Goal: Task Accomplishment & Management: Use online tool/utility

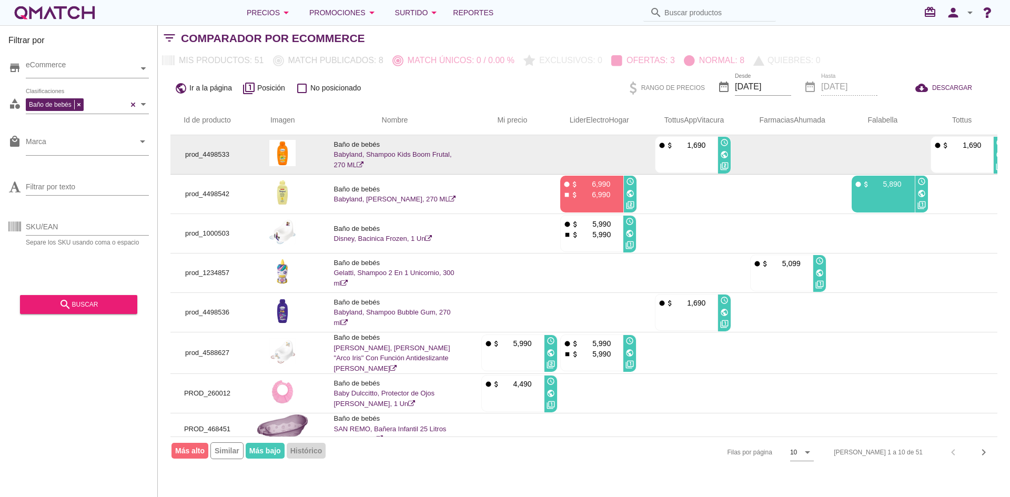
click at [190, 154] on p "prod_4498533" at bounding box center [207, 154] width 48 height 11
copy p "prod_4498533"
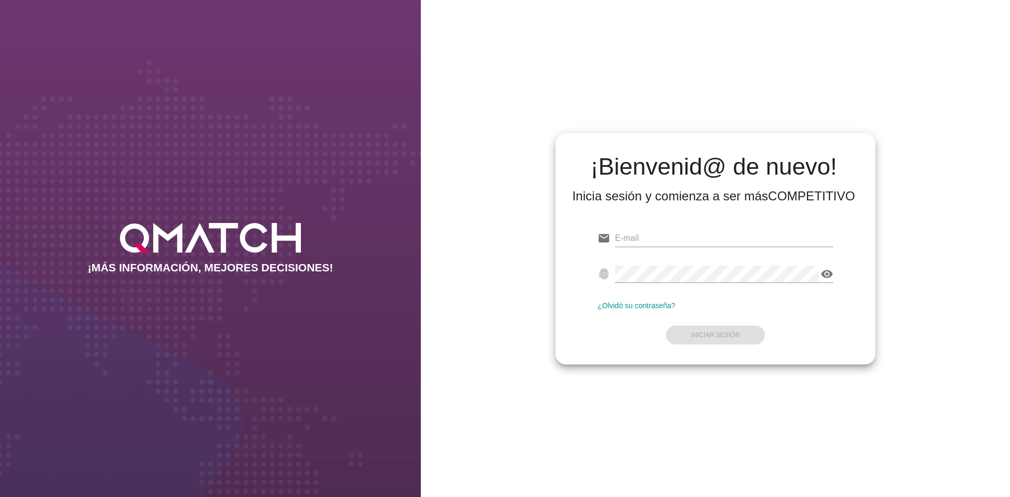
type input "test@test.walmart.com"
click at [704, 331] on form "email test@test.walmart.com Correo no válido fingerprint visibility Contraseña …" at bounding box center [716, 286] width 236 height 124
click at [704, 332] on strong "Iniciar Sesión" at bounding box center [715, 334] width 49 height 7
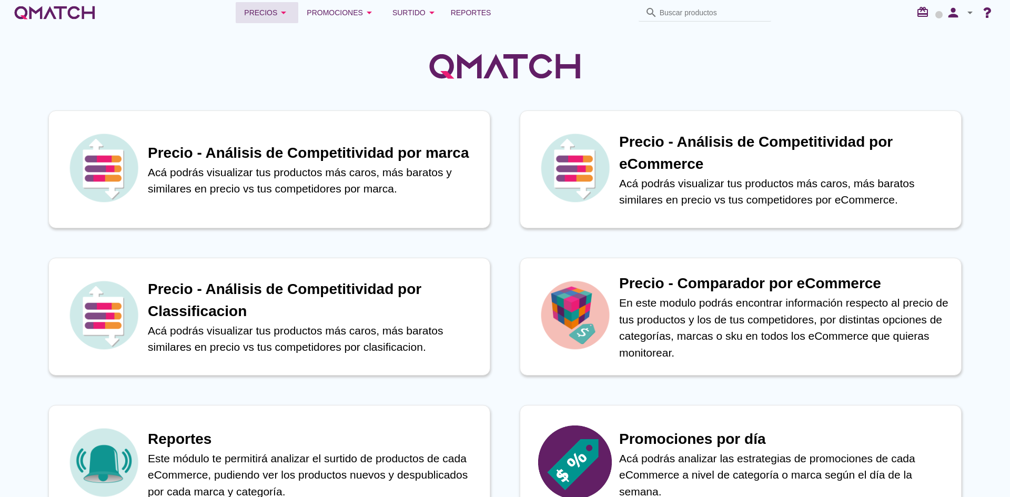
click at [281, 12] on icon "arrow_drop_down" at bounding box center [283, 12] width 13 height 13
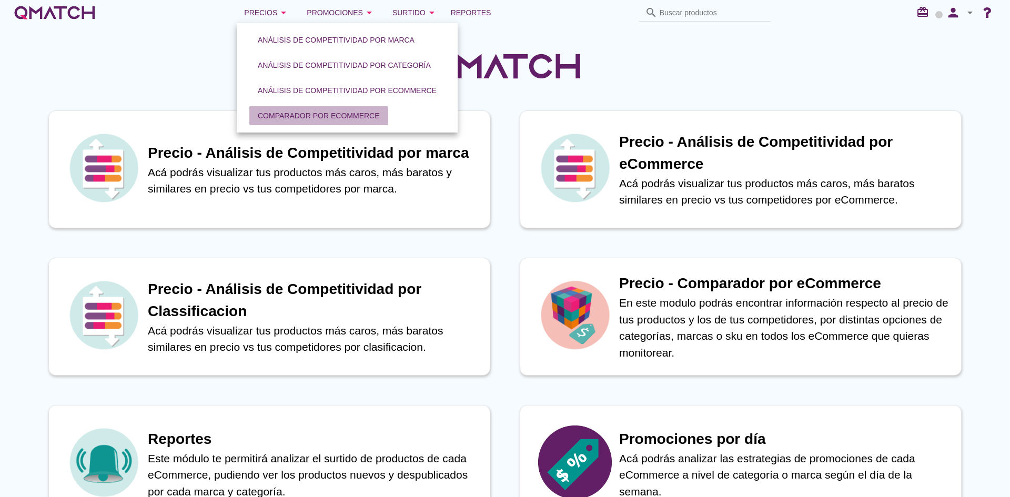
click at [314, 114] on div "Comparador por eCommerce" at bounding box center [319, 115] width 122 height 11
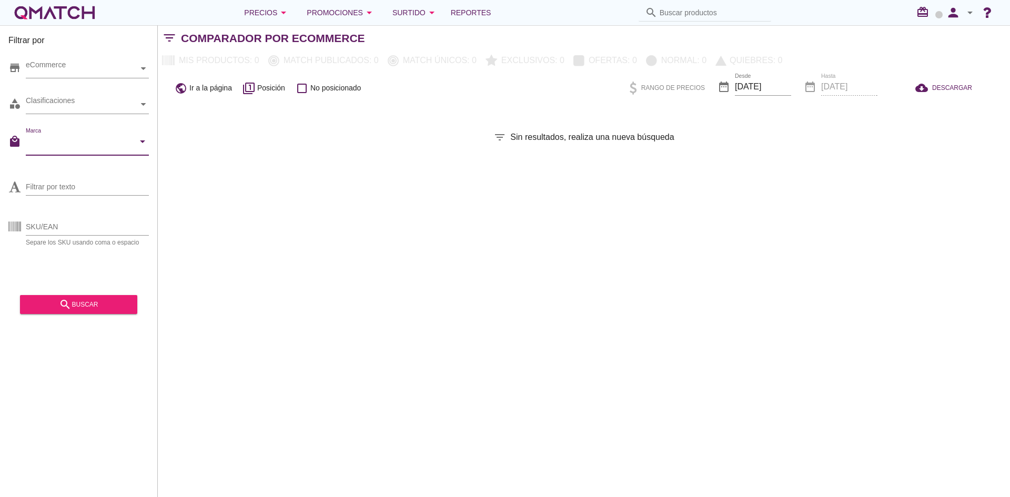
click at [86, 147] on input "Marca" at bounding box center [80, 144] width 108 height 17
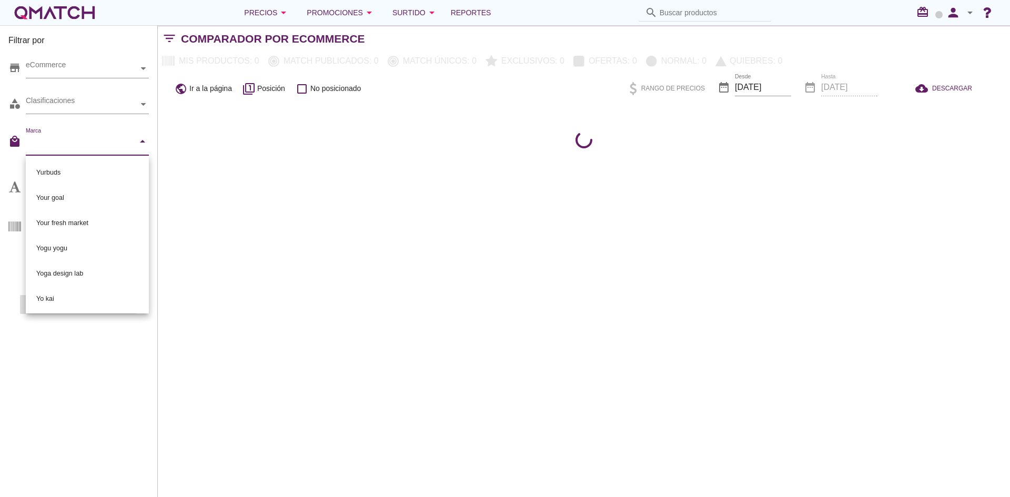
click at [135, 144] on div "arrow_drop_down" at bounding box center [141, 141] width 15 height 13
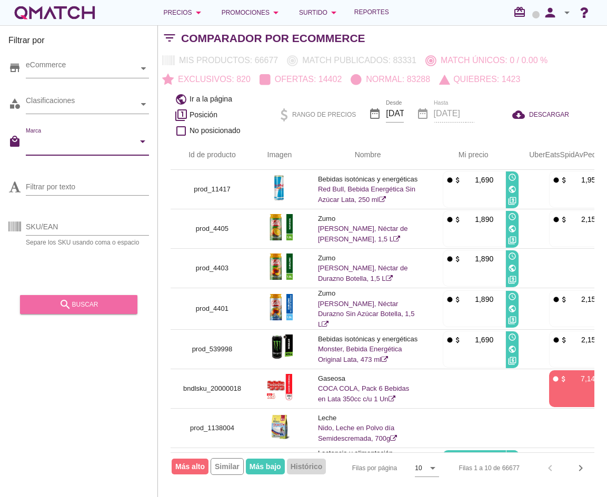
click at [92, 298] on div "search buscar" at bounding box center [78, 304] width 100 height 13
click at [94, 143] on input "Marca" at bounding box center [80, 144] width 108 height 17
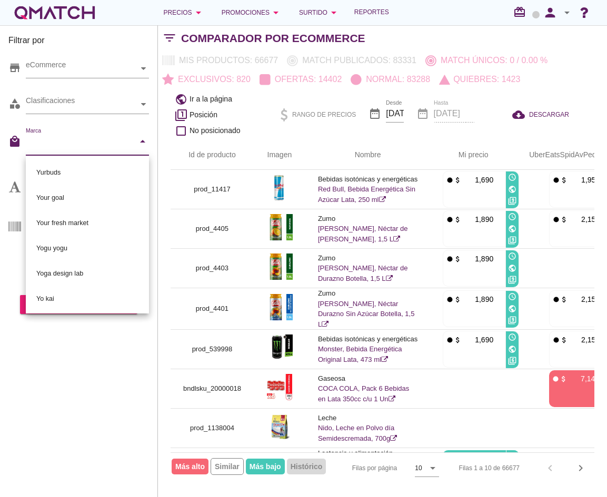
click at [86, 360] on div "Filtrar por store eCommerce category Clasificaciones local_mall Marca arrow_dro…" at bounding box center [79, 261] width 158 height 472
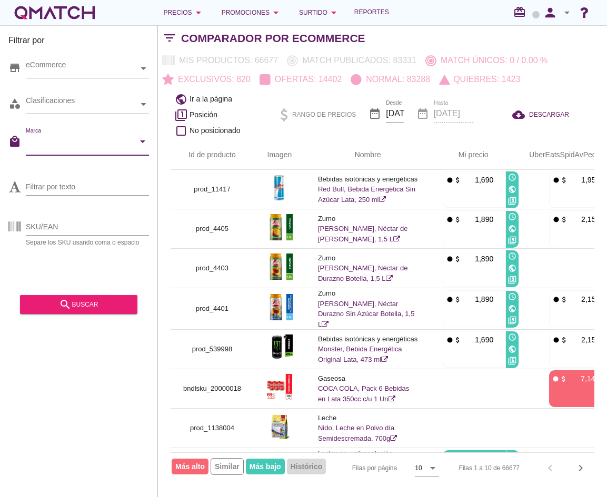
click at [68, 149] on input "Marca" at bounding box center [80, 144] width 108 height 17
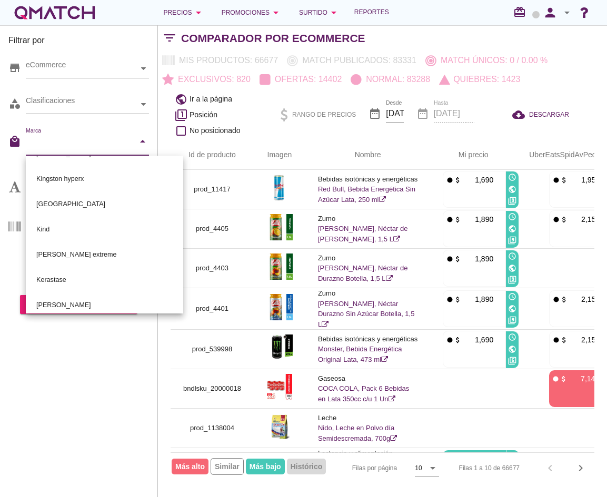
scroll to position [8698, 0]
click at [52, 401] on div "Filtrar por store eCommerce category Clasificaciones local_mall Marca arrow_dro…" at bounding box center [79, 261] width 158 height 472
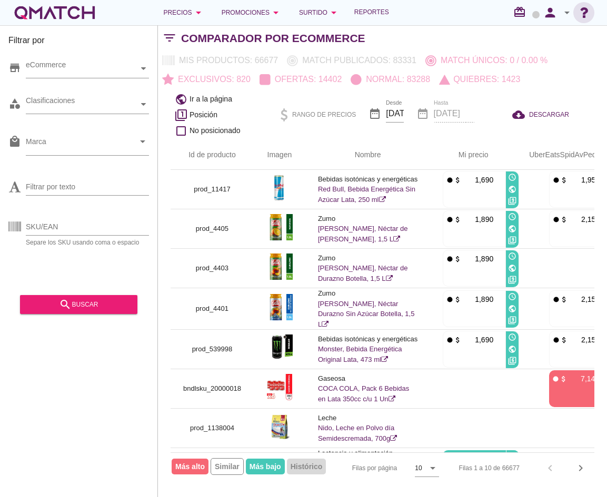
click at [585, 10] on icon "button" at bounding box center [583, 12] width 21 height 15
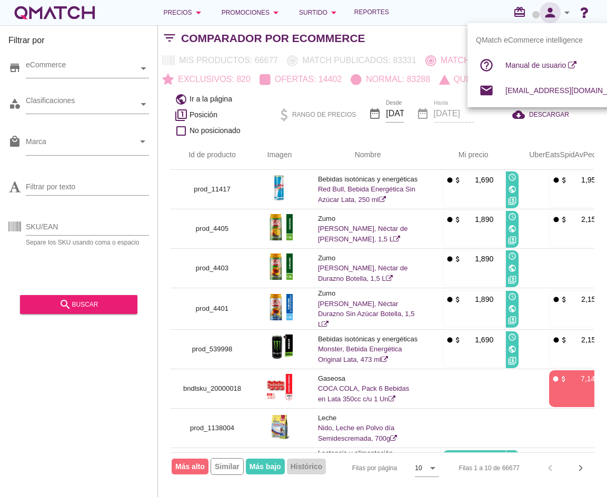
click at [553, 12] on icon "person" at bounding box center [549, 12] width 21 height 15
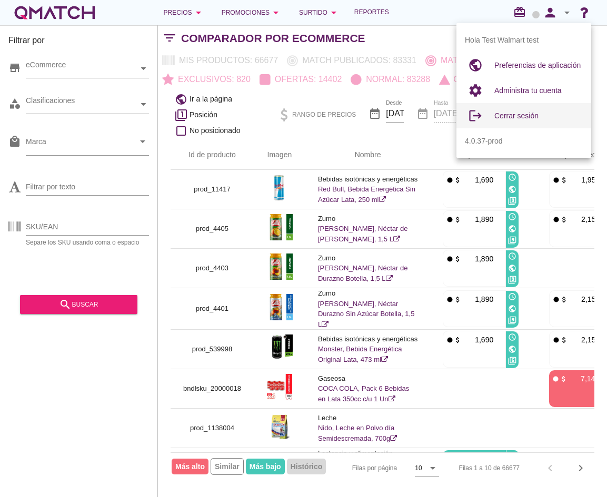
click at [513, 118] on span "Cerrar sesión" at bounding box center [516, 116] width 44 height 8
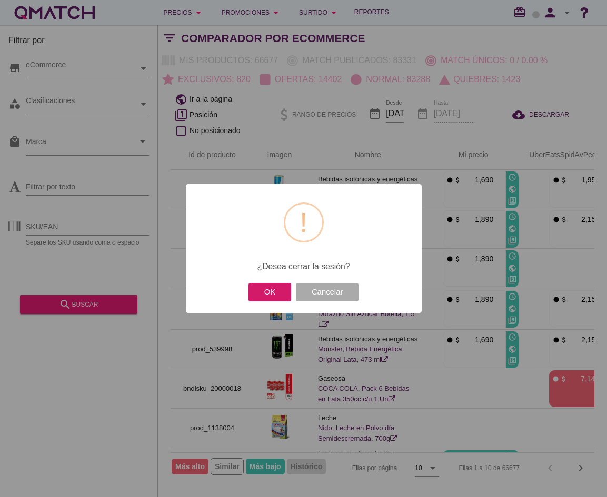
click at [277, 295] on button "OK" at bounding box center [269, 292] width 43 height 18
